Goal: Check status: Check status

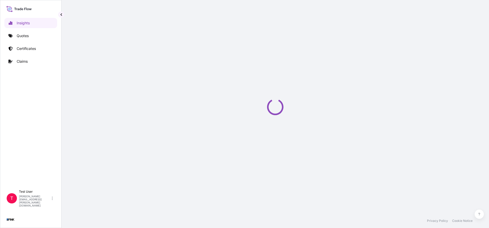
select select "2025"
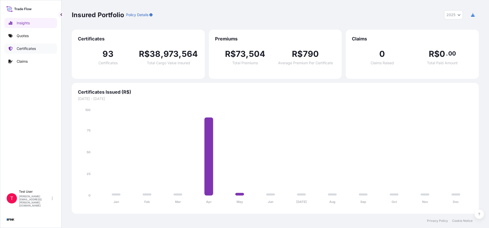
click at [31, 48] on p "Certificates" at bounding box center [26, 48] width 19 height 5
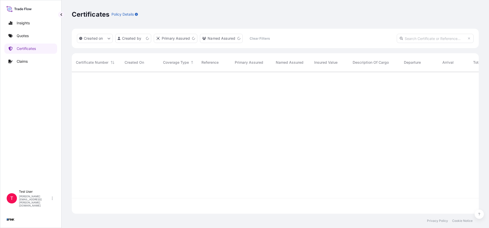
scroll to position [139, 401]
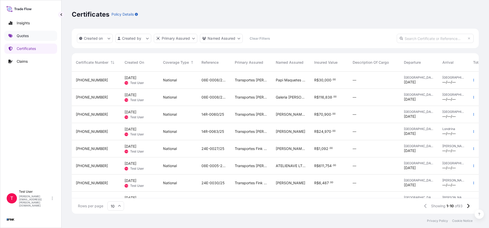
click at [24, 35] on p "Quotes" at bounding box center [23, 35] width 12 height 5
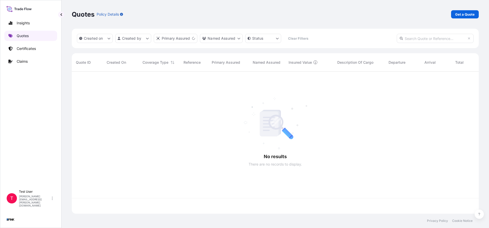
scroll to position [139, 401]
click at [434, 37] on input "text" at bounding box center [435, 38] width 77 height 9
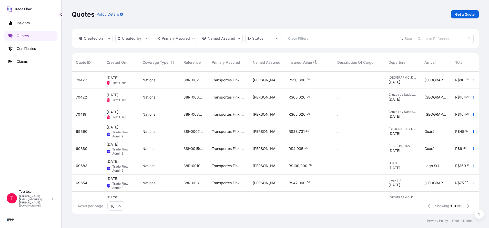
paste input "69654"
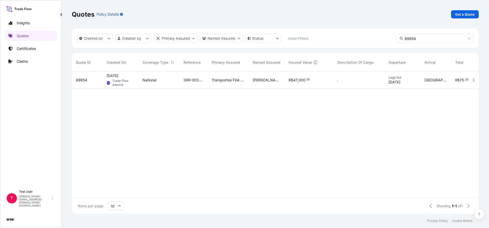
type input "69654"
click at [82, 81] on span "69654" at bounding box center [81, 80] width 11 height 5
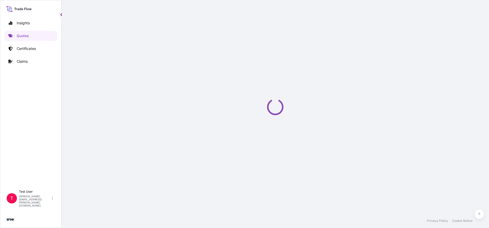
select select "national"
select select "Truck"
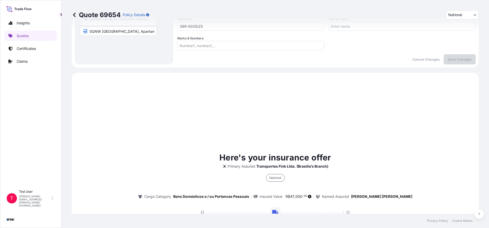
scroll to position [153, 0]
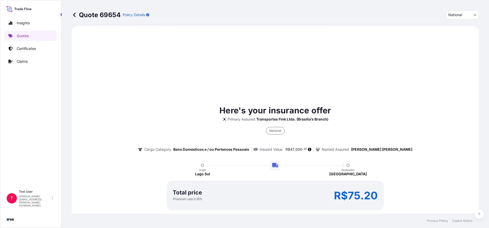
select select "32184"
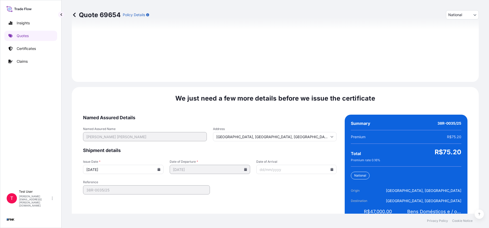
scroll to position [589, 0]
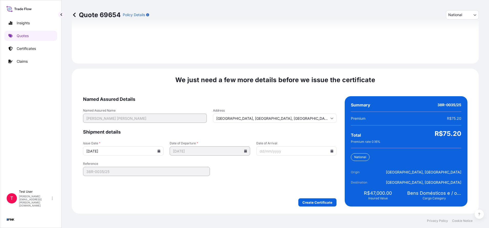
click at [157, 149] on input "18/09/2025" at bounding box center [123, 151] width 80 height 9
click at [158, 152] on icon at bounding box center [159, 151] width 3 height 3
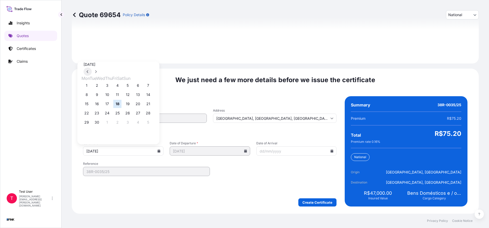
click at [92, 68] on button at bounding box center [88, 72] width 8 height 8
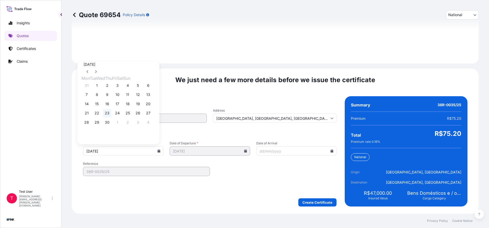
click at [110, 112] on button "23" at bounding box center [107, 113] width 8 height 8
type input "23/04/2025"
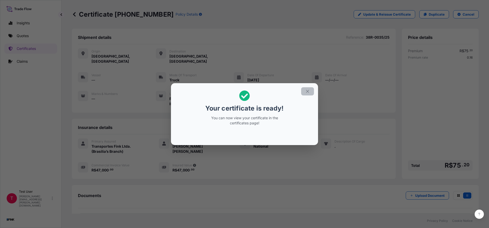
click at [308, 91] on icon "button" at bounding box center [307, 91] width 5 height 5
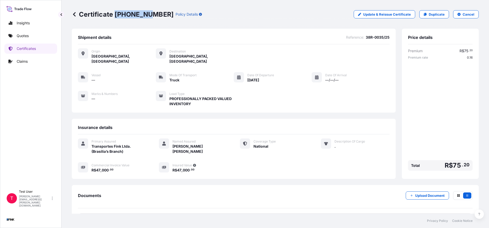
drag, startPoint x: 147, startPoint y: 16, endPoint x: 116, endPoint y: 14, distance: 30.6
click at [116, 14] on p "Certificate 32184-5-1" at bounding box center [123, 14] width 102 height 8
copy p "32184-5-1"
click at [27, 35] on p "Quotes" at bounding box center [23, 35] width 12 height 5
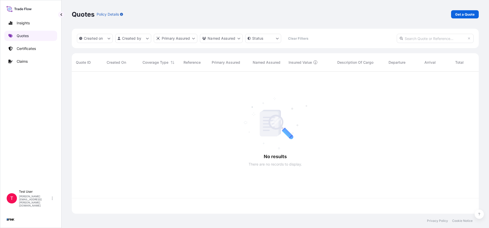
scroll to position [139, 401]
click at [431, 39] on input "text" at bounding box center [435, 38] width 77 height 9
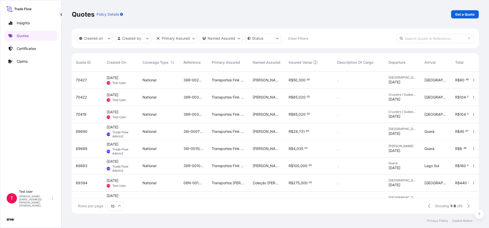
paste input "70422"
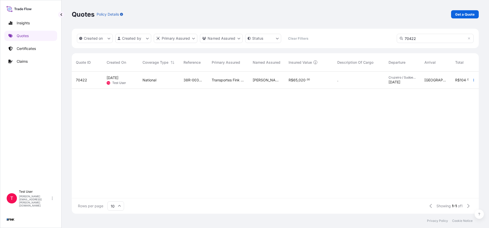
type input "70422"
click at [85, 79] on span "70422" at bounding box center [81, 80] width 11 height 5
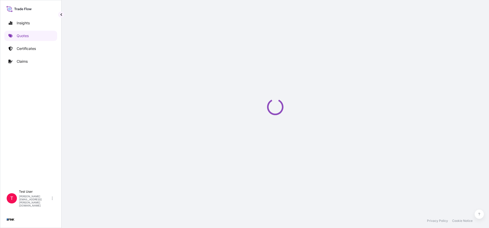
select select "national"
select select "Truck"
select select "32184"
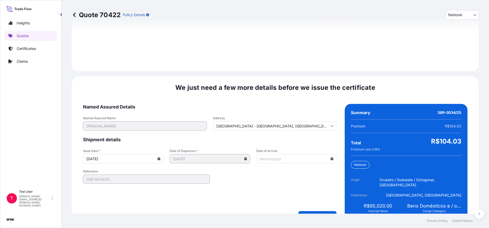
scroll to position [589, 0]
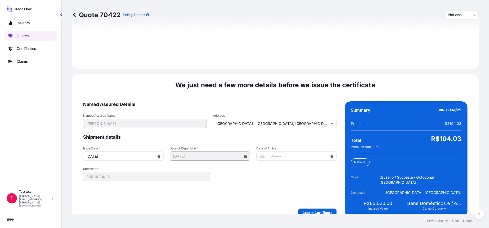
click at [157, 155] on icon at bounding box center [158, 156] width 3 height 3
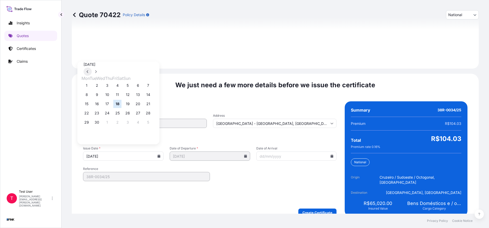
click at [92, 68] on button at bounding box center [88, 72] width 8 height 8
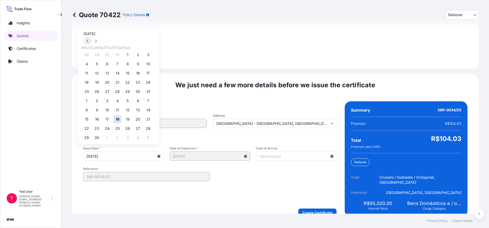
click at [92, 45] on button at bounding box center [88, 41] width 8 height 8
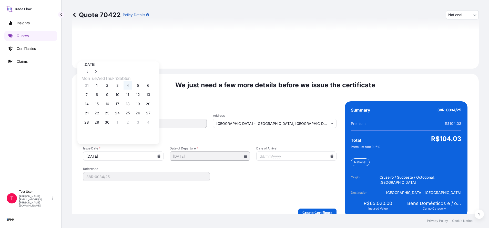
click at [132, 85] on button "4" at bounding box center [128, 86] width 8 height 8
type input "04/04/2025"
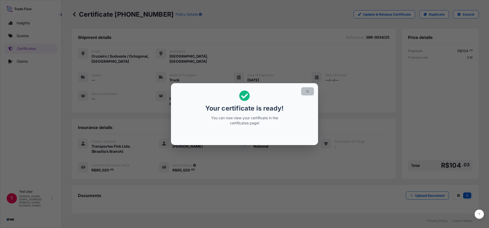
click at [308, 93] on icon "button" at bounding box center [307, 91] width 5 height 5
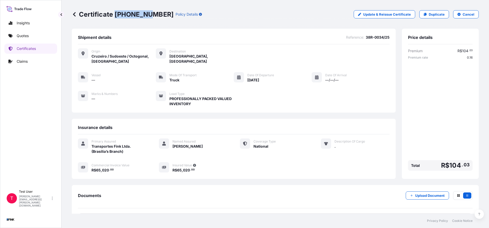
drag, startPoint x: 147, startPoint y: 14, endPoint x: 115, endPoint y: 12, distance: 31.6
click at [115, 12] on p "Certificate 32184-6-1" at bounding box center [123, 14] width 102 height 8
copy p "32184-6-1"
click at [28, 36] on p "Quotes" at bounding box center [23, 35] width 12 height 5
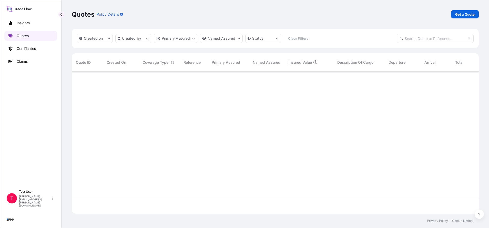
scroll to position [139, 401]
click at [448, 38] on input "text" at bounding box center [435, 38] width 77 height 9
paste input "70427"
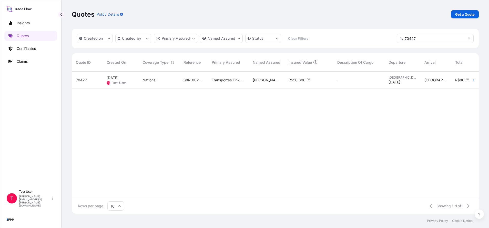
type input "70427"
click at [85, 79] on span "70427" at bounding box center [81, 80] width 11 height 5
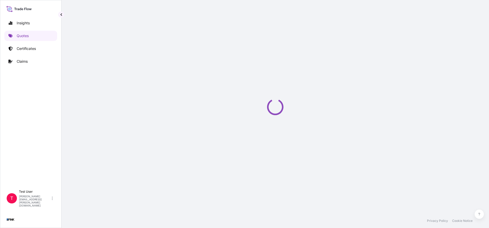
select select "national"
select select "Truck"
select select "32184"
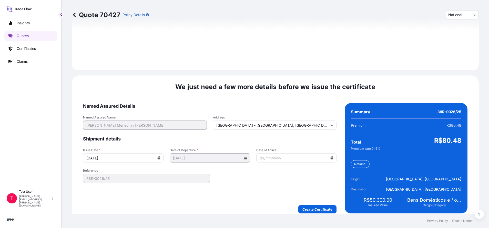
scroll to position [589, 0]
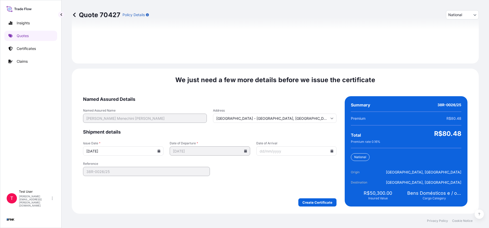
click at [157, 153] on input "18/09/2025" at bounding box center [123, 151] width 80 height 9
click at [158, 150] on icon at bounding box center [159, 151] width 3 height 3
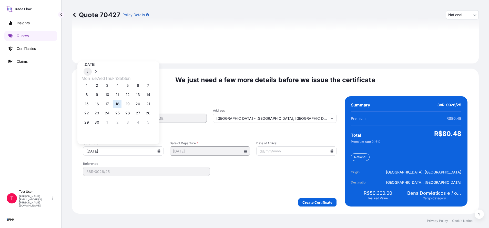
click at [92, 68] on button at bounding box center [88, 72] width 8 height 8
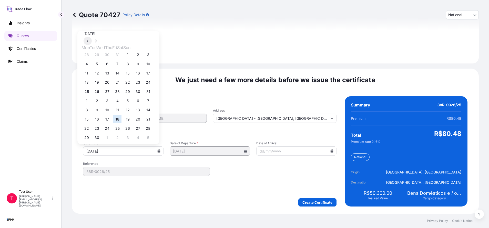
click at [92, 45] on button at bounding box center [88, 41] width 8 height 8
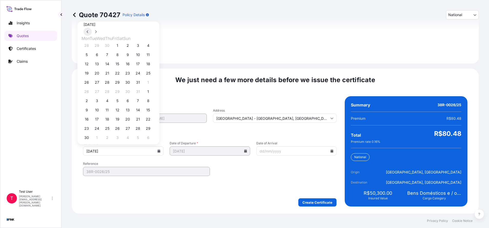
click at [92, 36] on button at bounding box center [88, 32] width 8 height 8
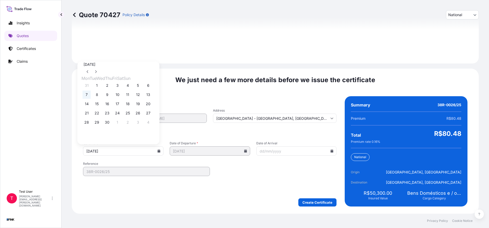
click at [85, 94] on button "7" at bounding box center [87, 95] width 8 height 8
type input "07/04/2025"
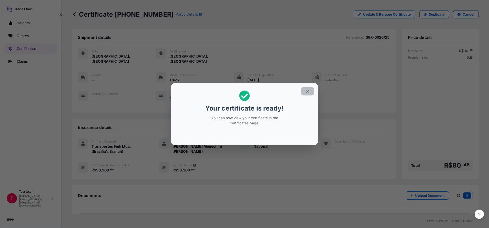
click at [308, 92] on icon "button" at bounding box center [307, 91] width 3 height 3
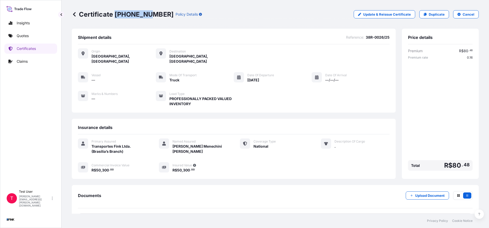
drag, startPoint x: 146, startPoint y: 14, endPoint x: 116, endPoint y: 12, distance: 30.1
click at [116, 12] on p "Certificate 32184-7-1" at bounding box center [123, 14] width 102 height 8
copy p "32184-7-1"
